Goal: Check status

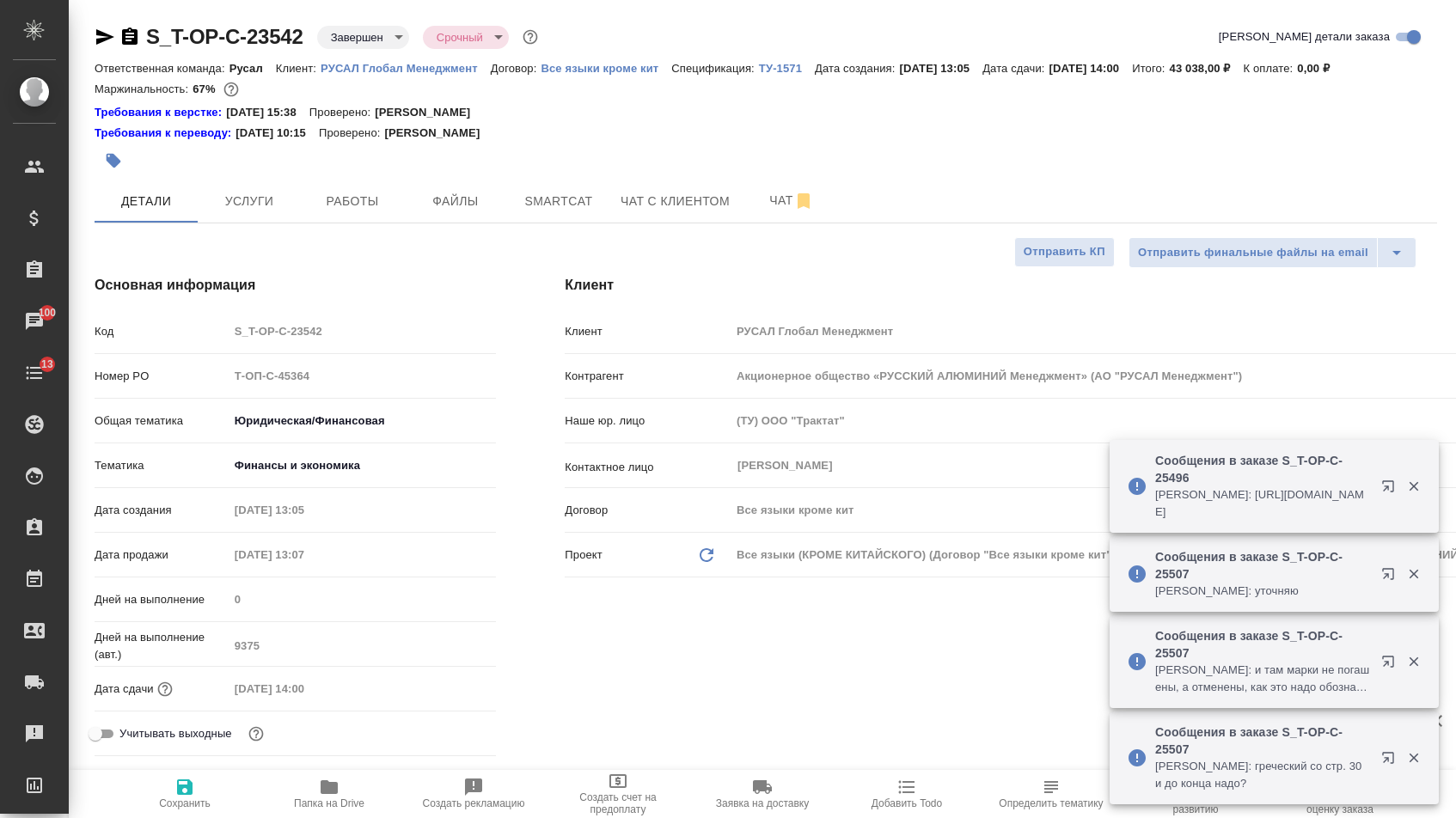
select select "RU"
click at [225, 167] on div at bounding box center [542, 160] width 894 height 38
click at [229, 199] on span "Услуги" at bounding box center [249, 201] width 82 height 22
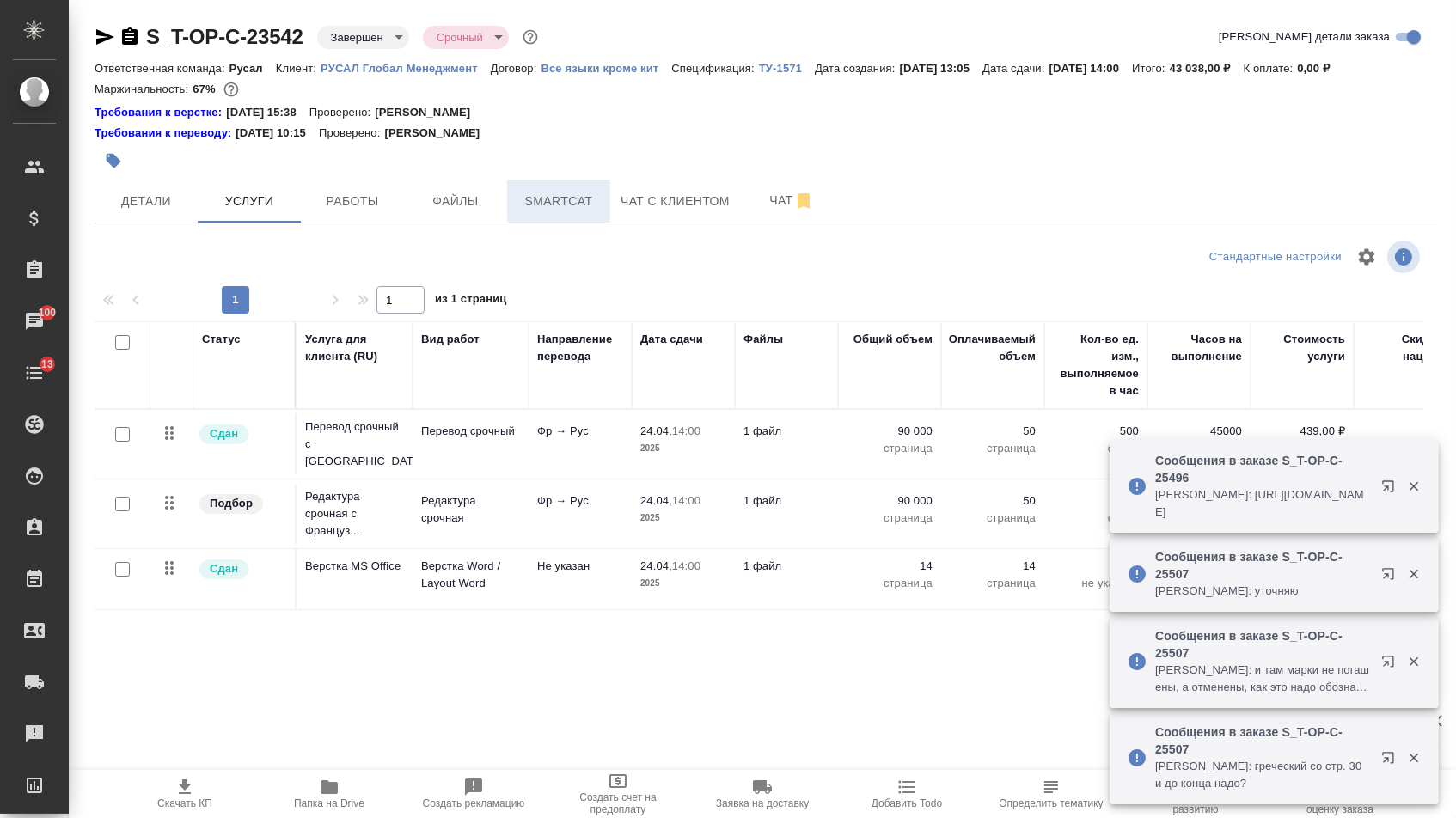
click at [525, 209] on span "Smartcat" at bounding box center [558, 201] width 82 height 22
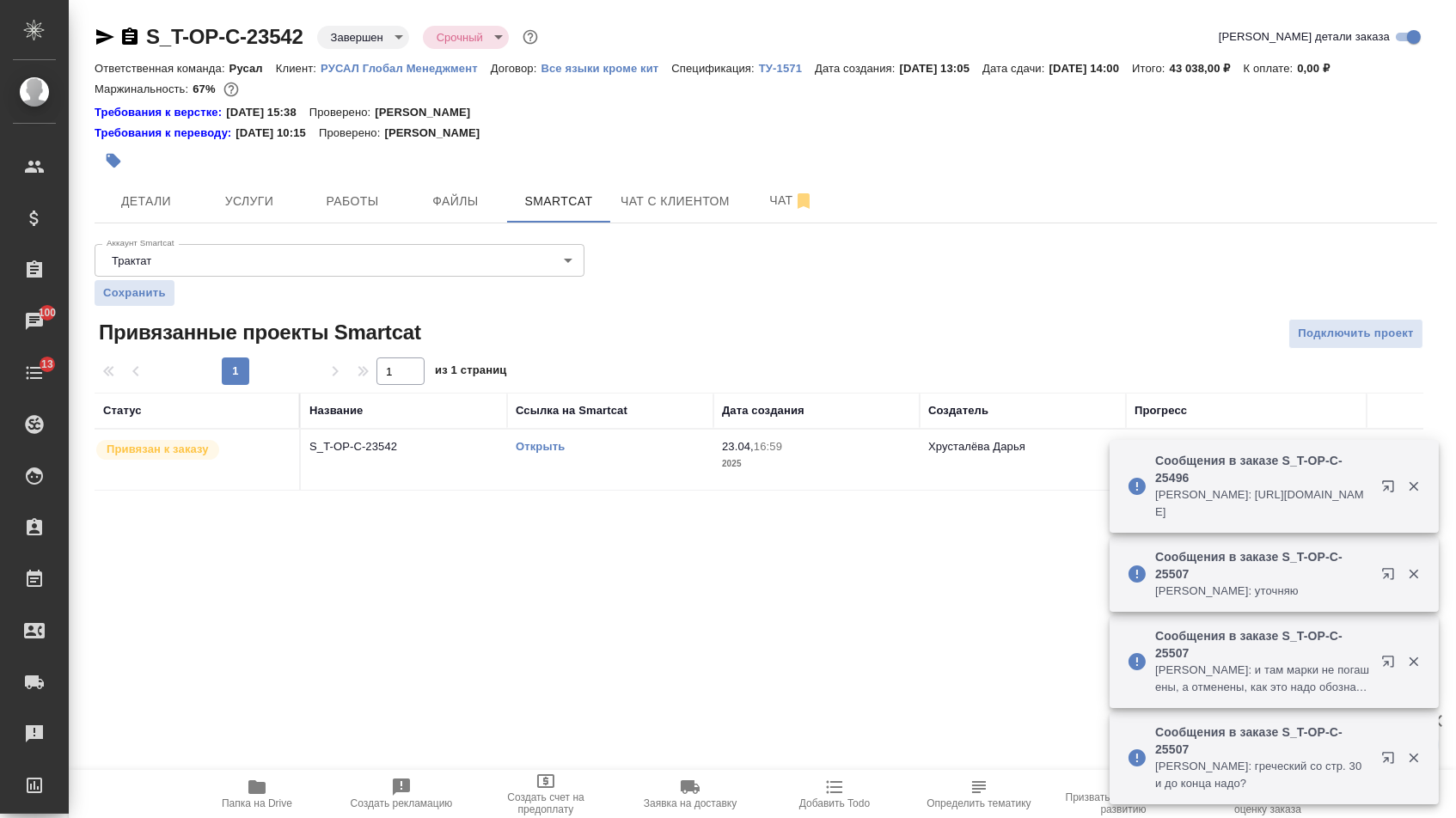
click at [529, 451] on link "Открыть" at bounding box center [540, 446] width 49 height 13
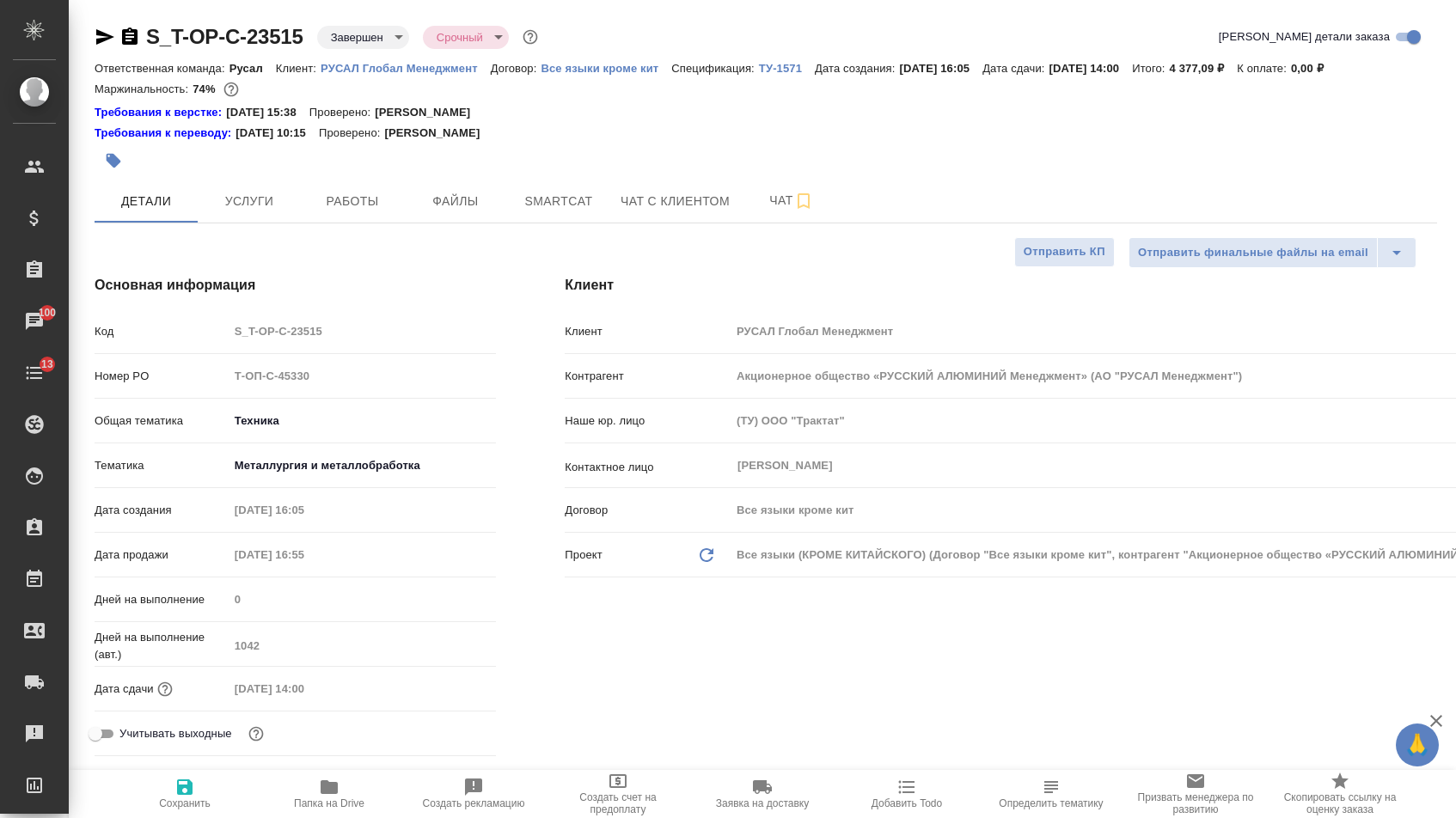
select select "RU"
click at [444, 213] on span "Файлы" at bounding box center [455, 201] width 82 height 22
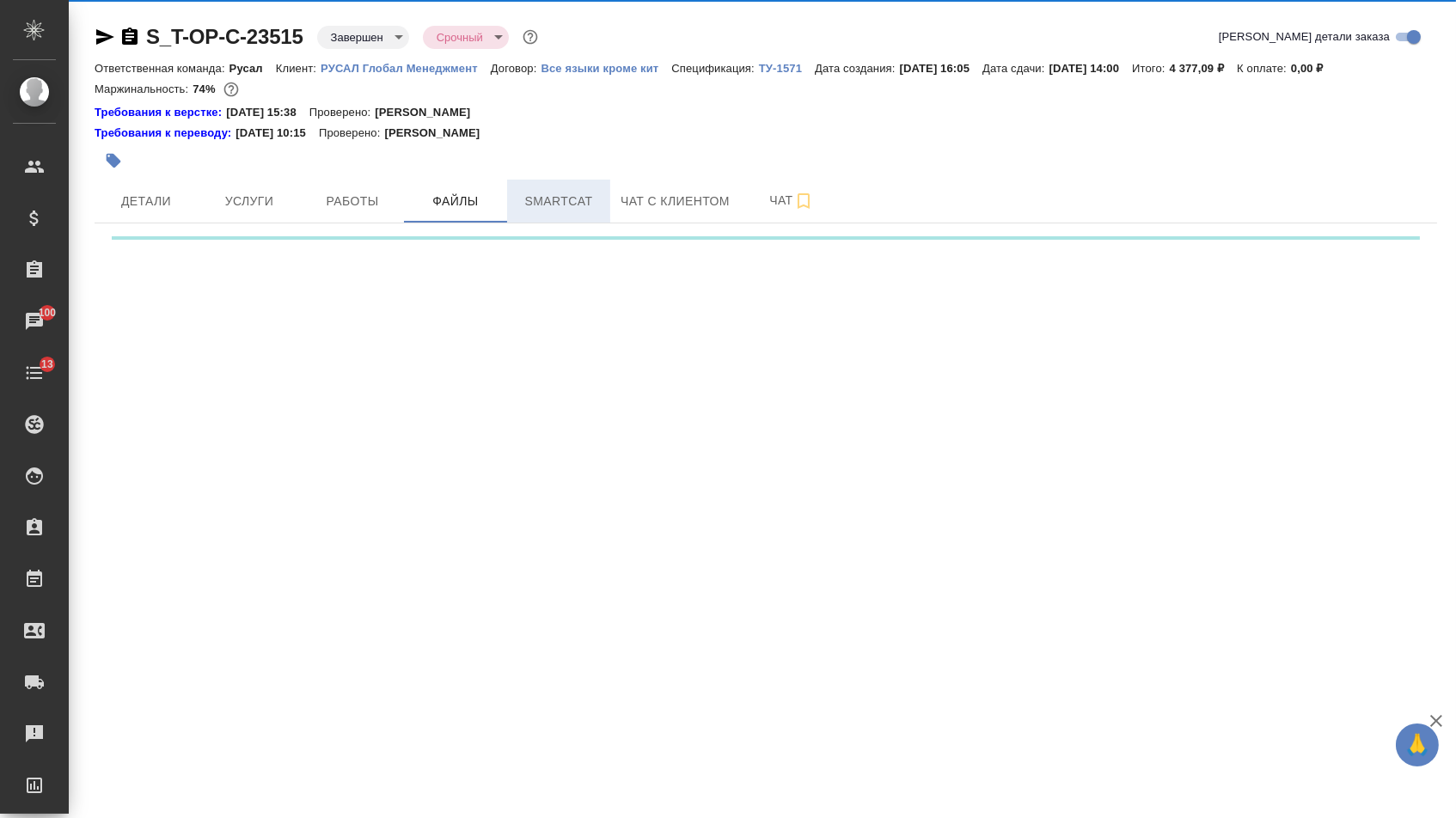
click at [522, 218] on button "Smartcat" at bounding box center [558, 200] width 103 height 43
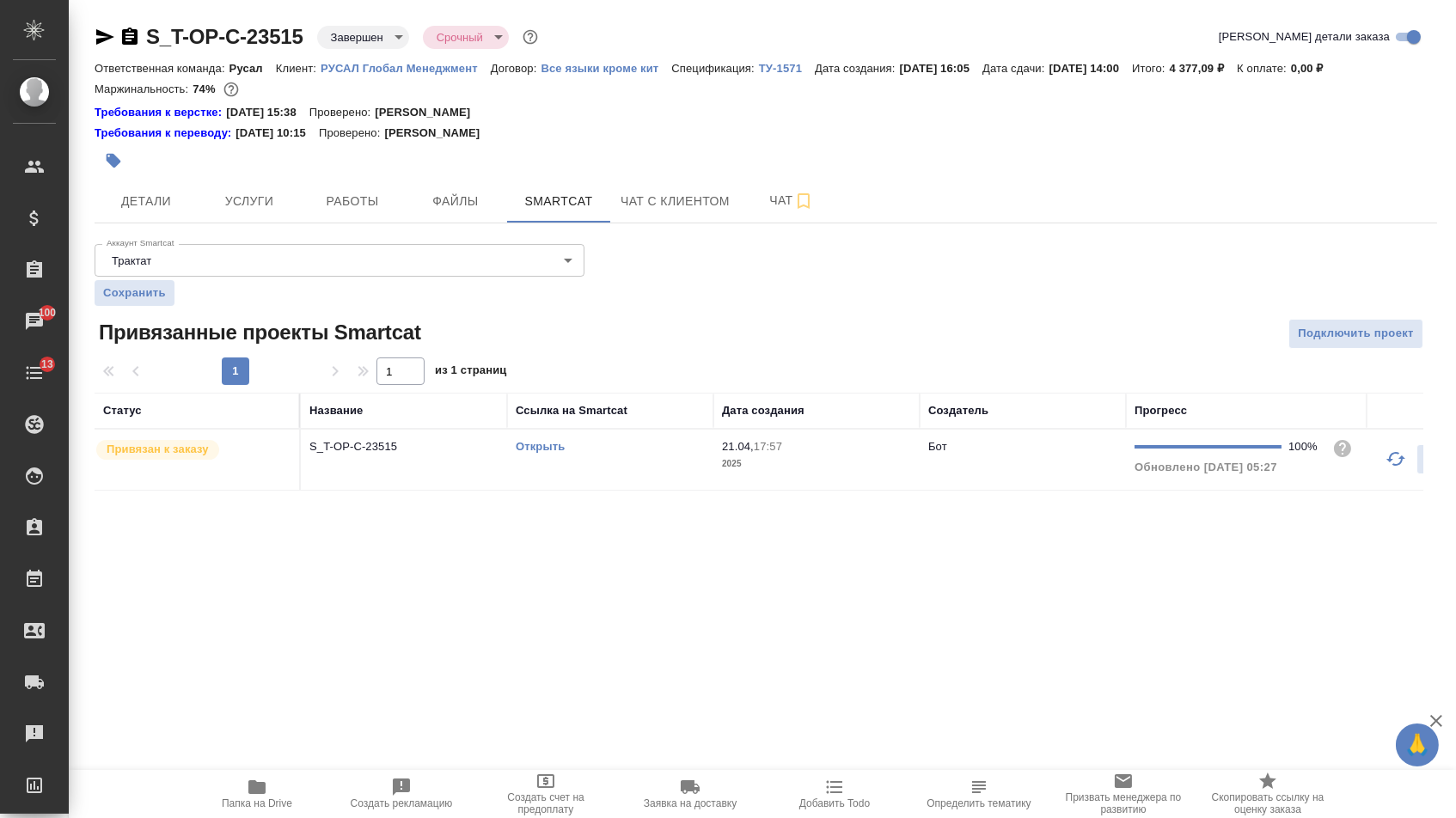
click at [513, 455] on td "Открыть" at bounding box center [610, 459] width 206 height 60
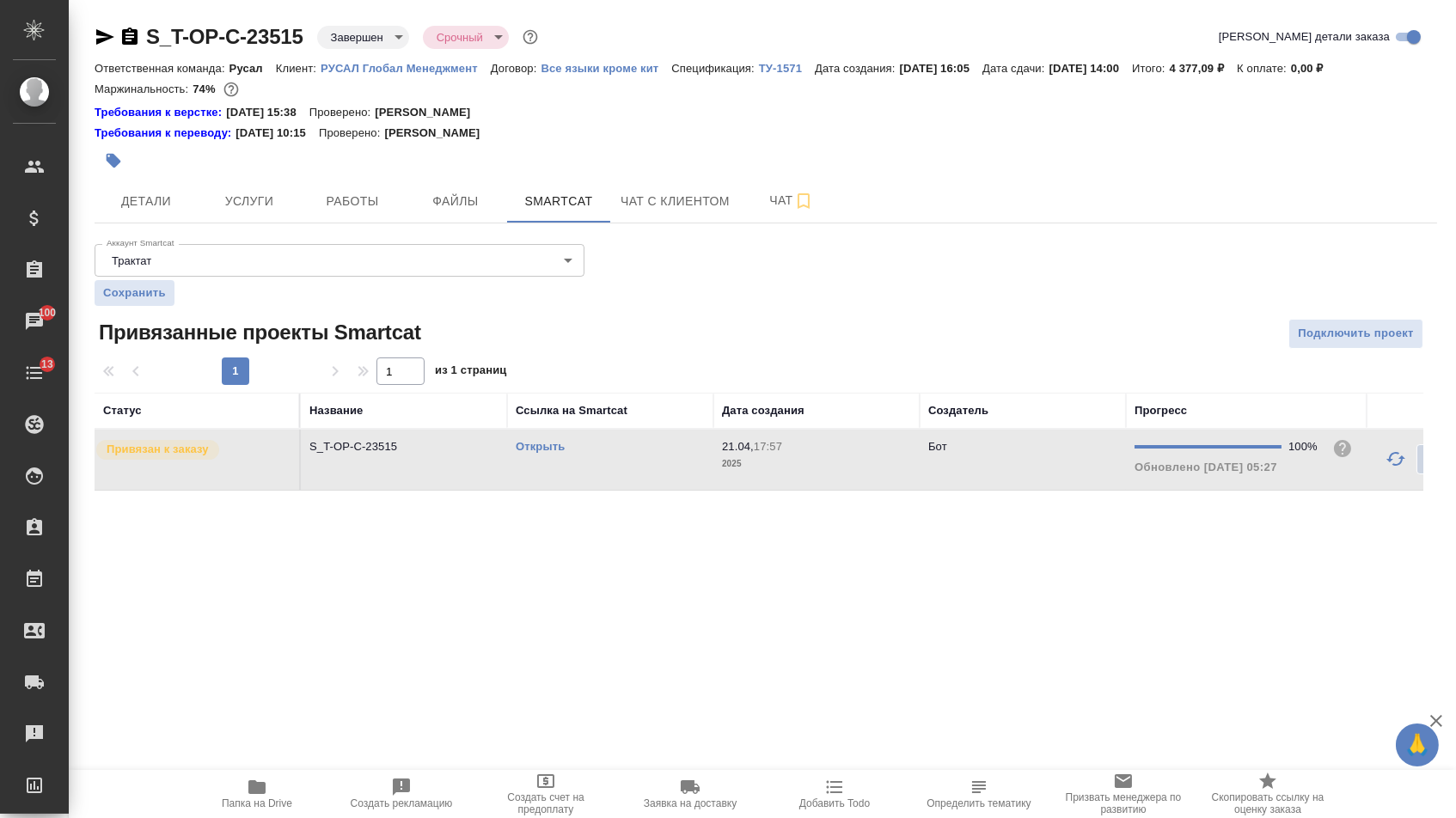
click at [541, 453] on link "Открыть" at bounding box center [540, 446] width 49 height 13
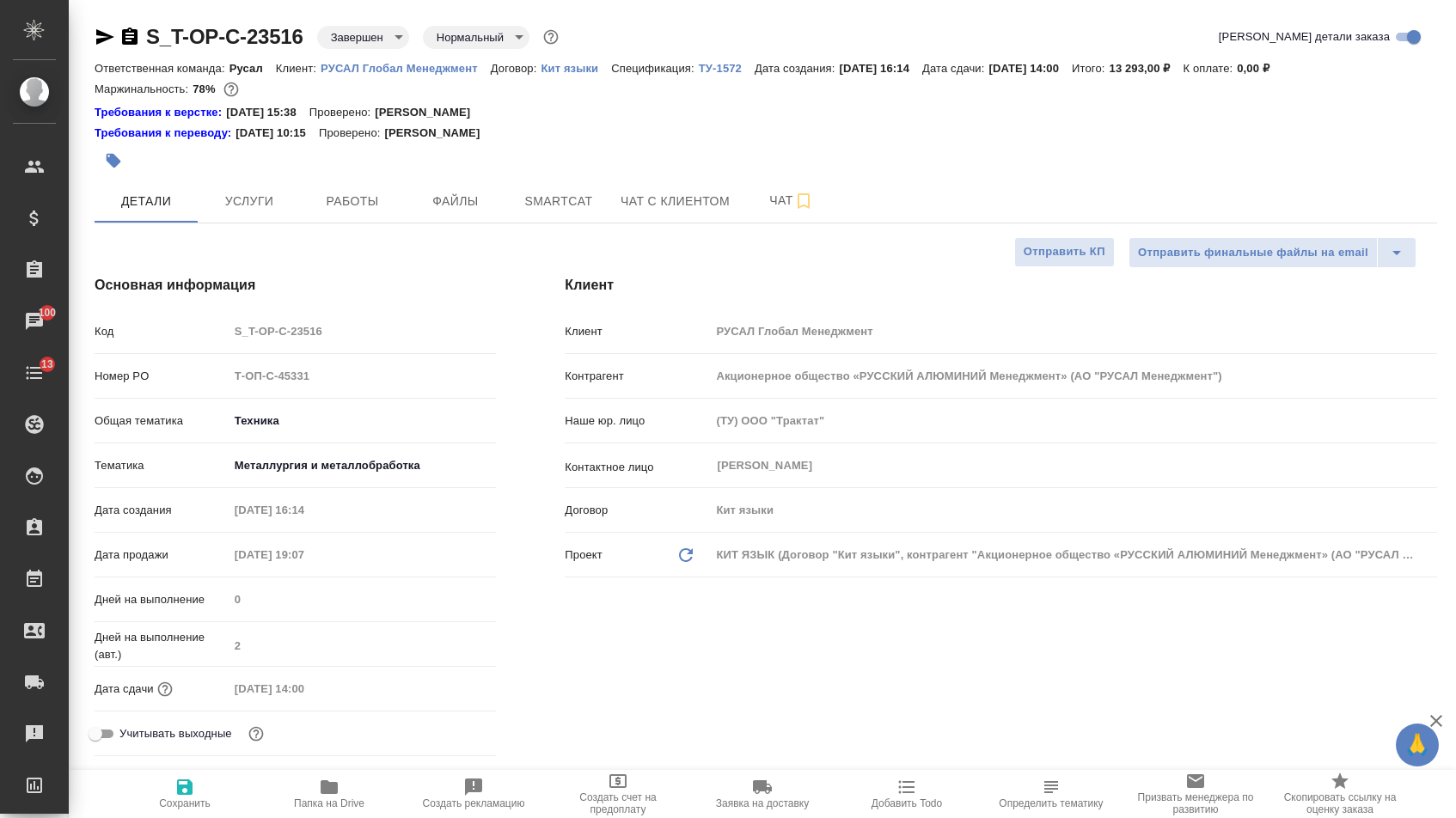
select select "RU"
